Goal: Find specific page/section: Find specific page/section

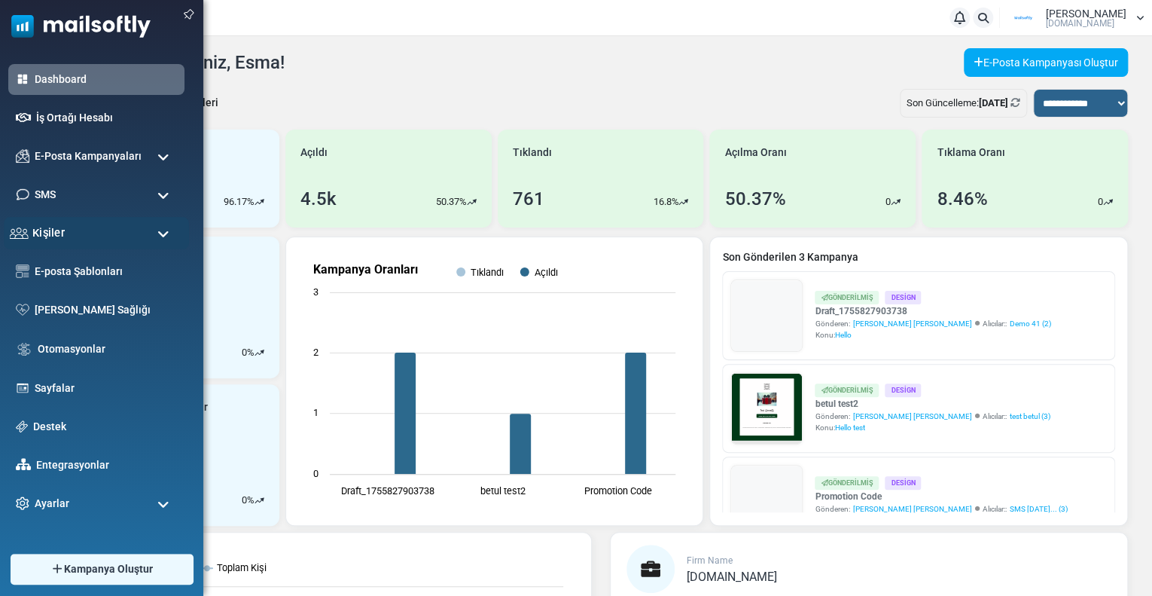
click at [53, 234] on span "Kişiler" at bounding box center [48, 232] width 32 height 17
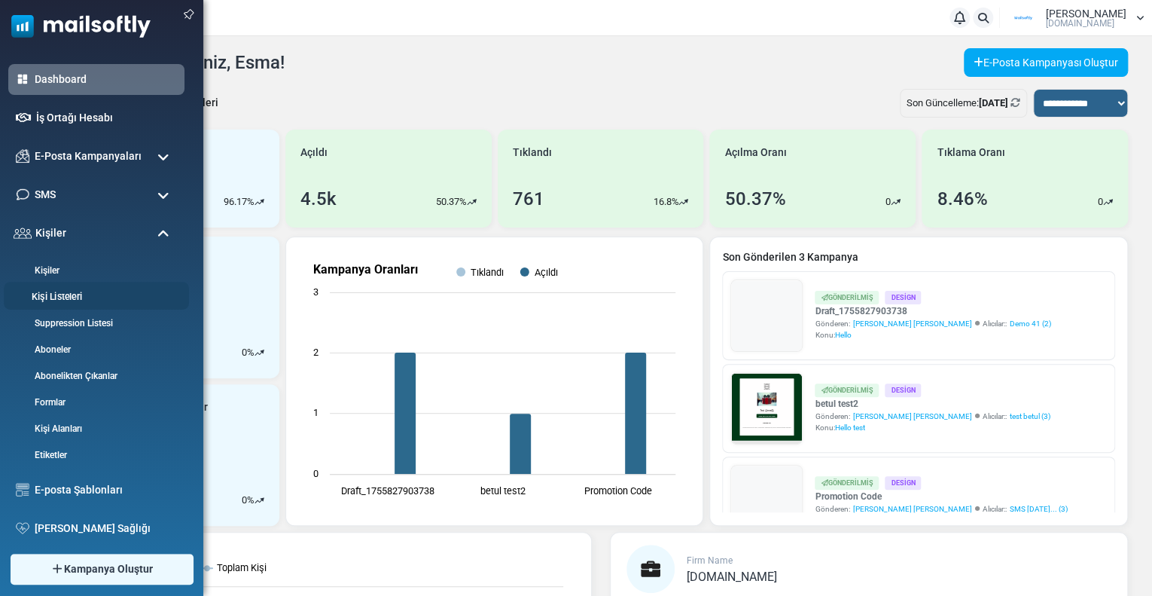
click at [68, 300] on link "Kişi Listeleri" at bounding box center [94, 297] width 181 height 14
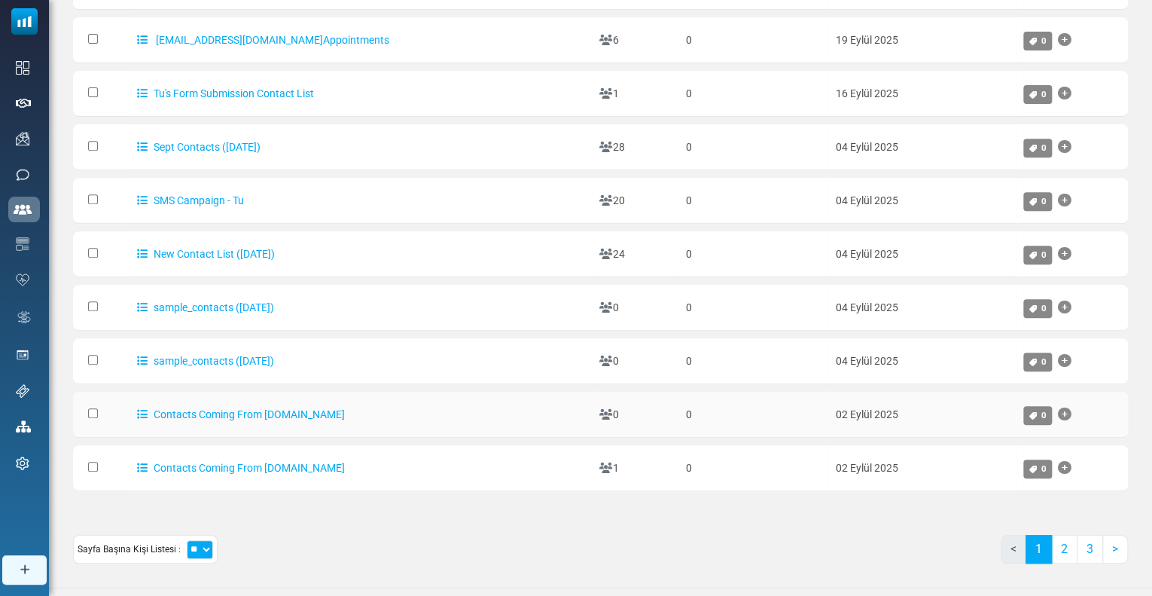
scroll to position [151, 0]
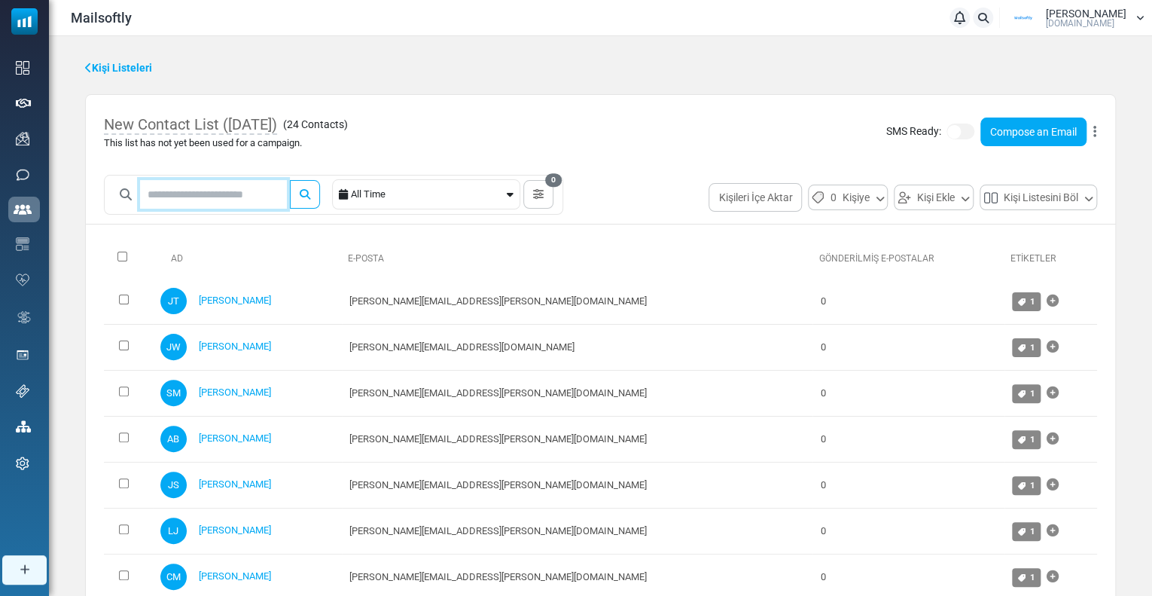
click at [209, 200] on input "text" at bounding box center [213, 194] width 147 height 29
click at [203, 192] on input "text" at bounding box center [213, 194] width 147 height 29
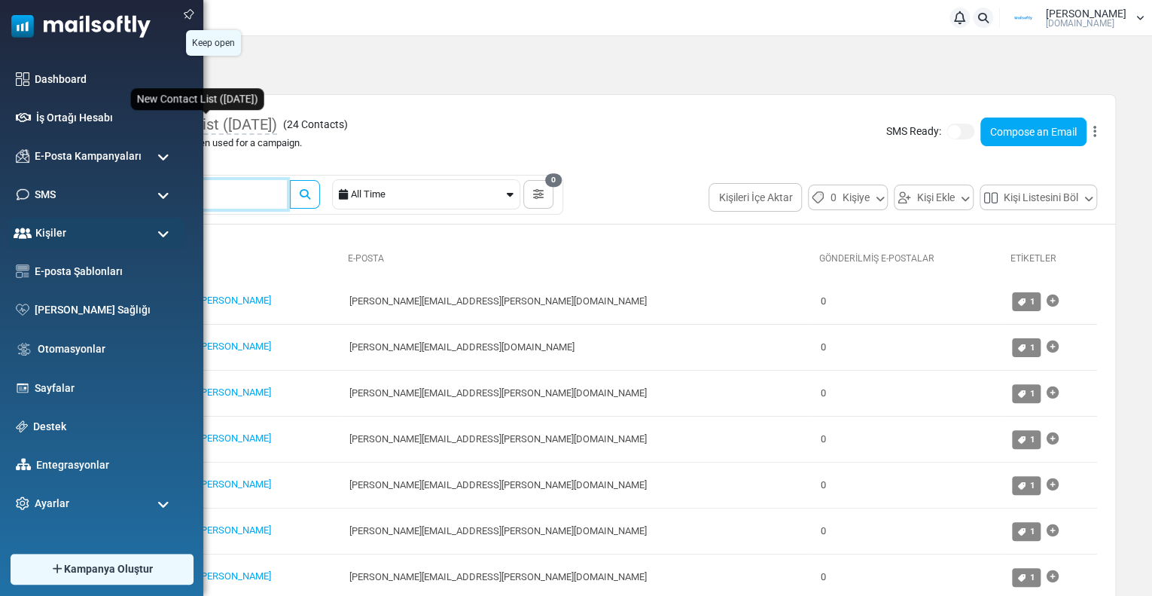
type input "****"
